Goal: Navigation & Orientation: Find specific page/section

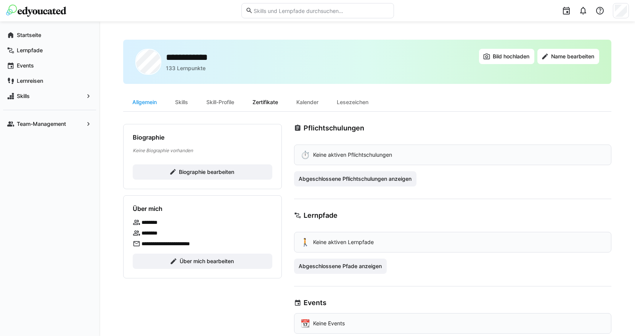
click at [270, 101] on div "Zertifikate" at bounding box center [265, 102] width 44 height 18
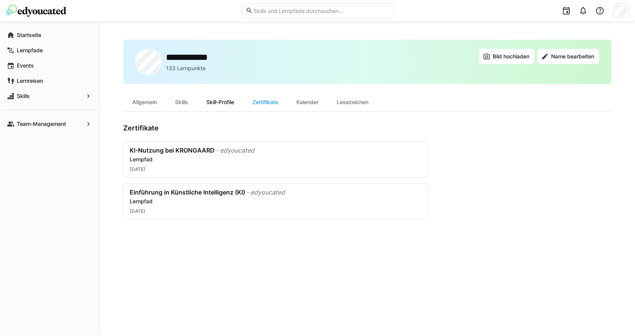
click at [206, 109] on div "Skill-Profile" at bounding box center [220, 102] width 46 height 18
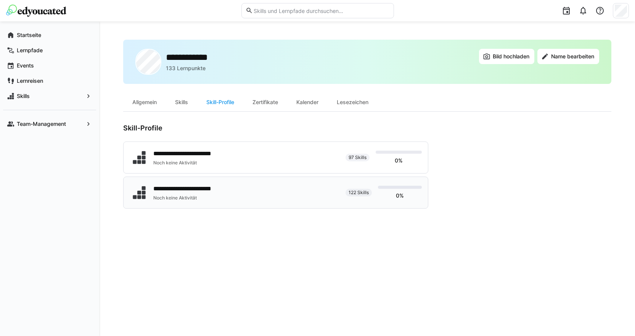
click at [362, 191] on span "122 Skills" at bounding box center [358, 192] width 20 height 6
click at [0, 0] on app-navigation-label "Lernpfade" at bounding box center [0, 0] width 0 height 0
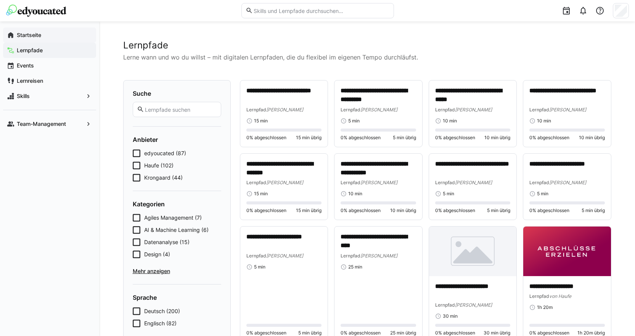
click at [57, 38] on span "Startseite" at bounding box center [54, 35] width 77 height 8
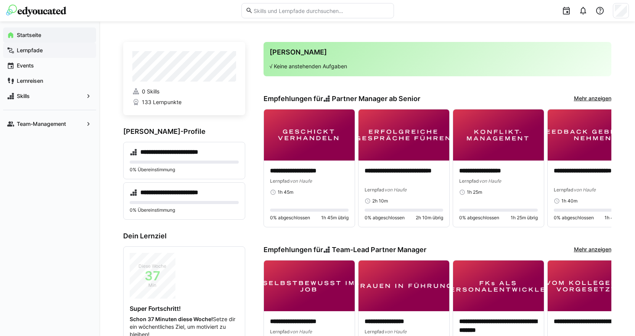
click at [47, 56] on div "Lernpfade" at bounding box center [49, 50] width 93 height 15
